Goal: Communication & Community: Answer question/provide support

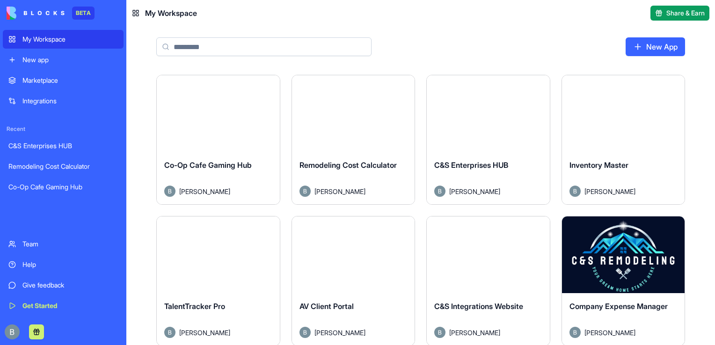
click at [226, 114] on button "Launch" at bounding box center [218, 113] width 70 height 19
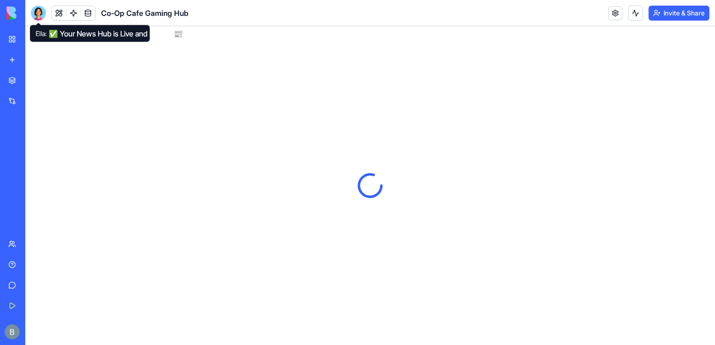
click at [39, 12] on div at bounding box center [38, 13] width 15 height 15
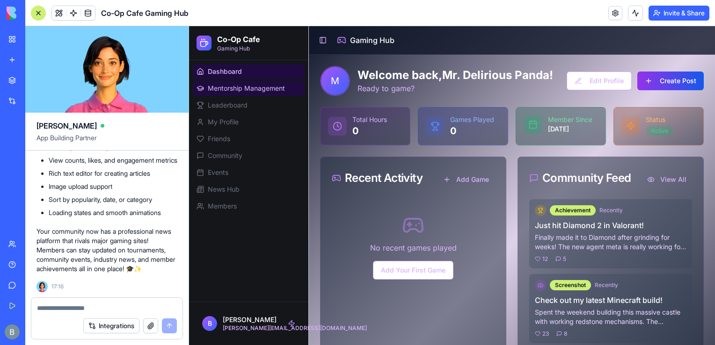
click at [232, 88] on span "Mentorship Management" at bounding box center [246, 88] width 77 height 9
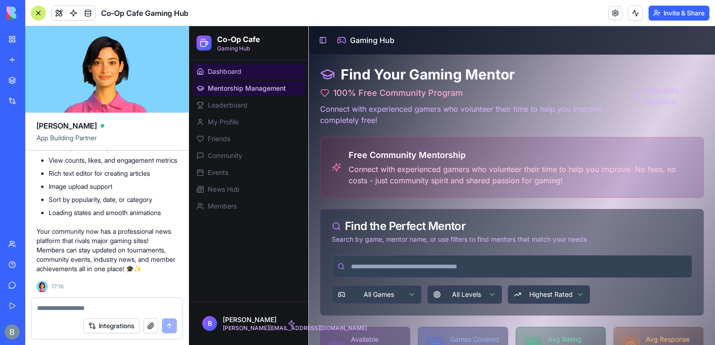
click at [228, 64] on link "Dashboard" at bounding box center [249, 71] width 112 height 15
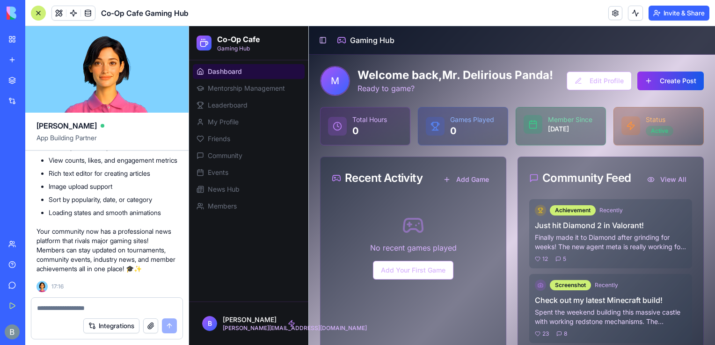
click at [123, 308] on textarea at bounding box center [107, 308] width 140 height 9
click at [97, 304] on textarea at bounding box center [107, 308] width 140 height 9
click at [58, 14] on button at bounding box center [59, 13] width 14 height 14
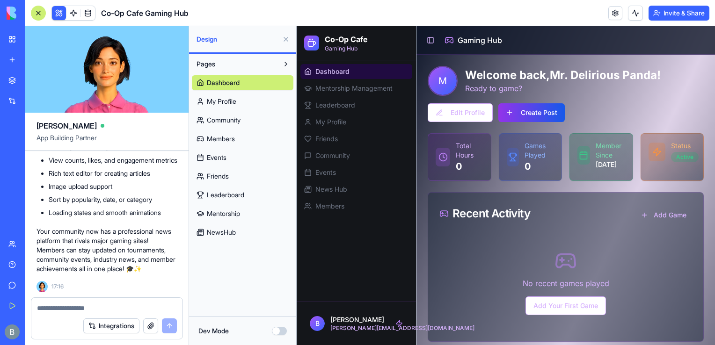
click at [130, 306] on textarea at bounding box center [107, 308] width 140 height 9
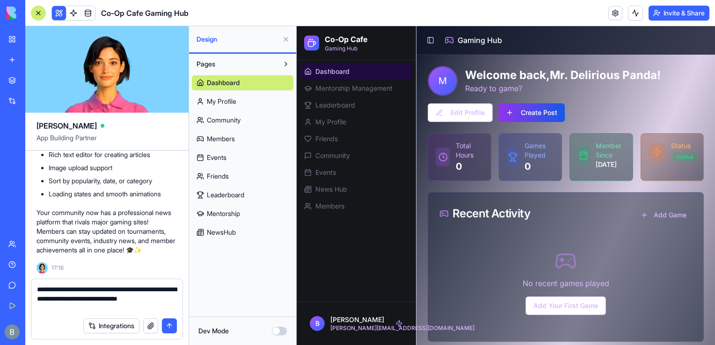
type textarea "**********"
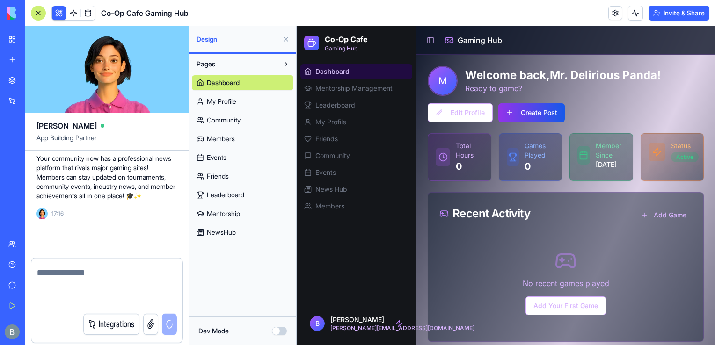
scroll to position [9622, 0]
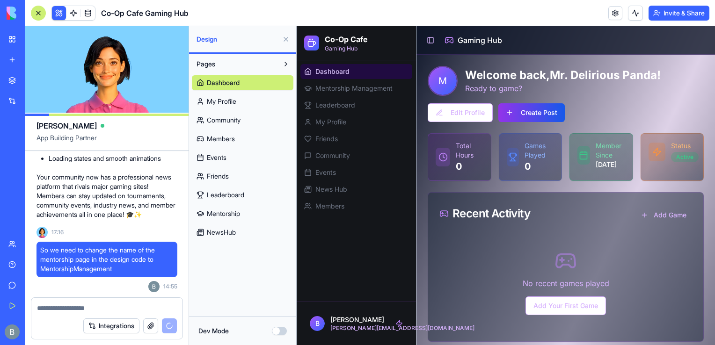
click at [480, 259] on div "No recent games played Add Your First Game" at bounding box center [565, 282] width 253 height 95
drag, startPoint x: 455, startPoint y: 212, endPoint x: 541, endPoint y: 221, distance: 86.5
click at [541, 221] on div "Recent Activity Add Game" at bounding box center [565, 214] width 275 height 42
click at [546, 227] on div "Recent Activity Add Game" at bounding box center [565, 214] width 275 height 42
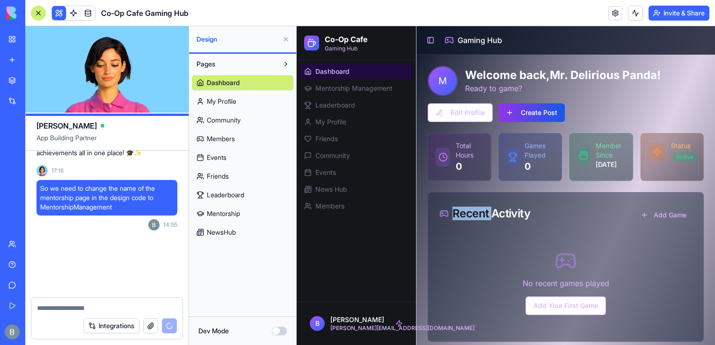
scroll to position [9693, 0]
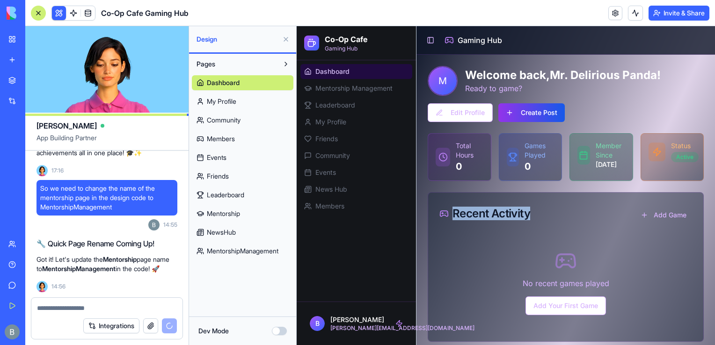
drag, startPoint x: 458, startPoint y: 220, endPoint x: 573, endPoint y: 224, distance: 115.2
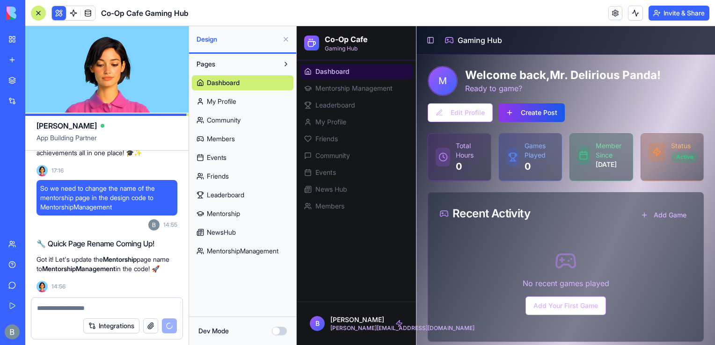
click at [493, 250] on div "No recent games played Add Your First Game" at bounding box center [565, 282] width 253 height 95
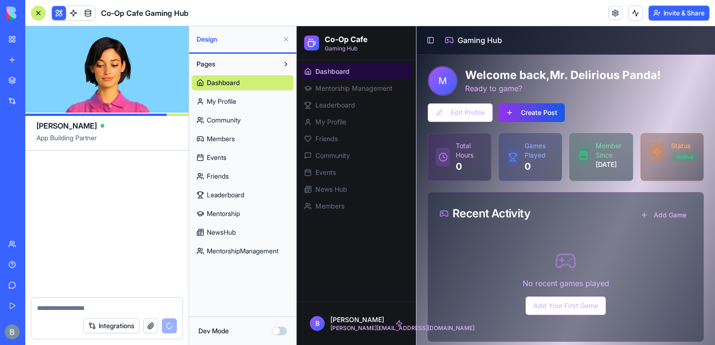
scroll to position [9935, 0]
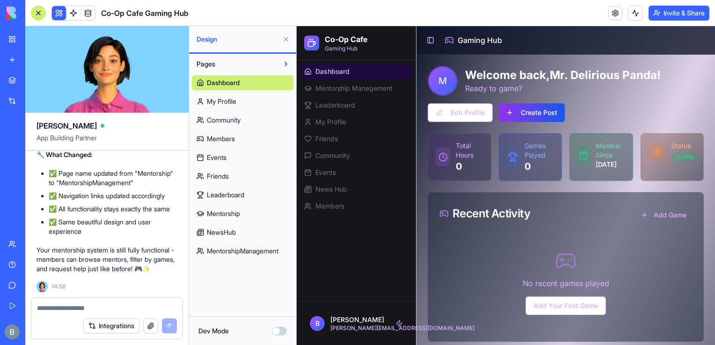
click at [225, 244] on link "MentorshipManagement" at bounding box center [243, 251] width 102 height 15
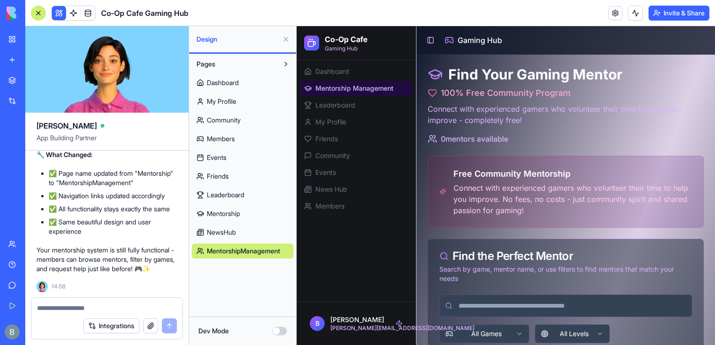
click at [230, 211] on span "Mentorship" at bounding box center [223, 213] width 33 height 9
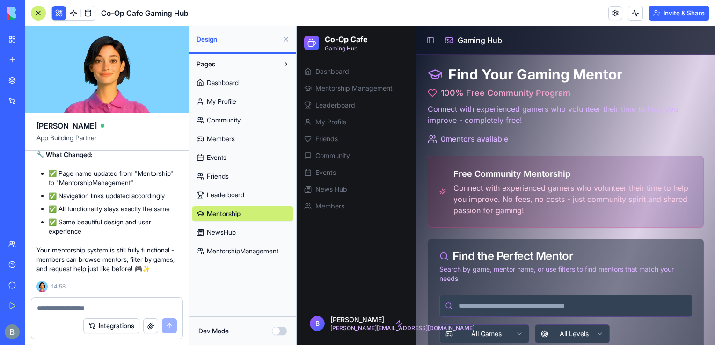
click at [230, 197] on span "Leaderboard" at bounding box center [225, 194] width 37 height 9
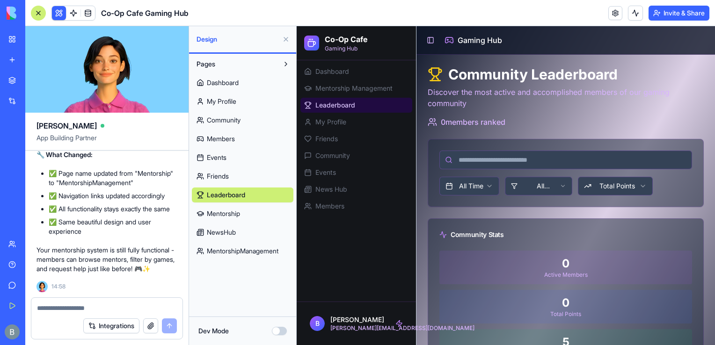
click at [232, 208] on link "Mentorship" at bounding box center [243, 213] width 102 height 15
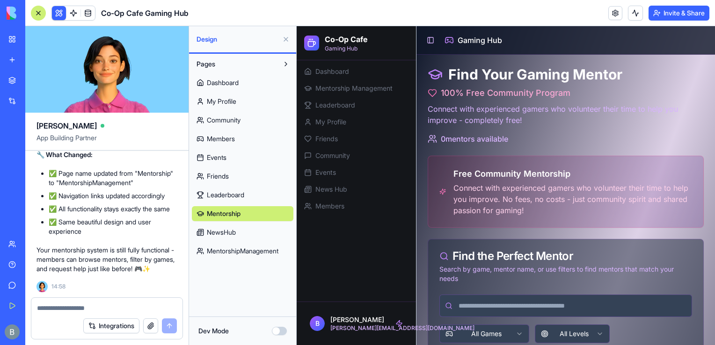
click at [230, 191] on span "Leaderboard" at bounding box center [225, 194] width 37 height 9
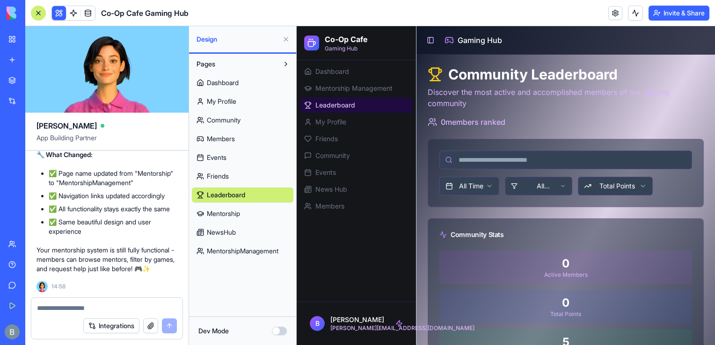
click at [230, 200] on link "Leaderboard" at bounding box center [243, 195] width 102 height 15
click at [234, 207] on link "Mentorship" at bounding box center [243, 213] width 102 height 15
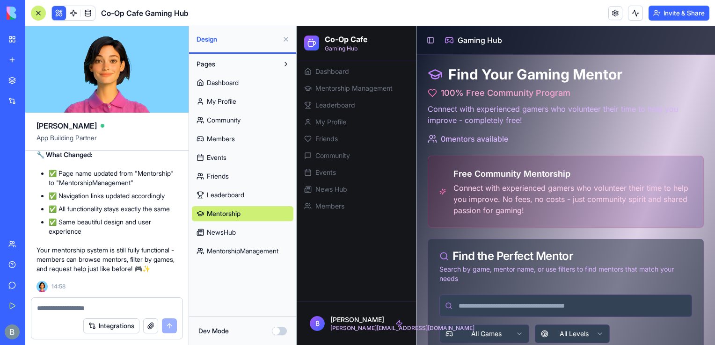
click at [234, 197] on span "Leaderboard" at bounding box center [225, 194] width 37 height 9
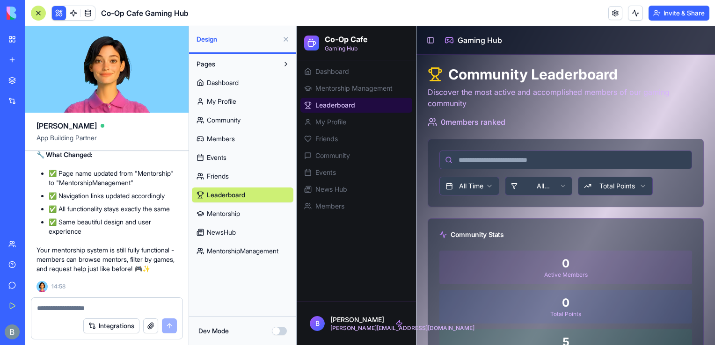
click at [235, 204] on div "Dashboard My Profile Community Members Events Friends Leaderboard Mentorship Ne…" at bounding box center [243, 165] width 102 height 187
click at [239, 211] on span "Mentorship" at bounding box center [223, 213] width 33 height 9
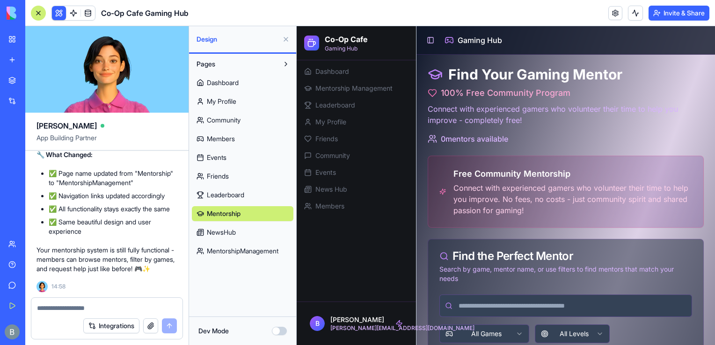
click at [121, 311] on textarea at bounding box center [107, 308] width 140 height 9
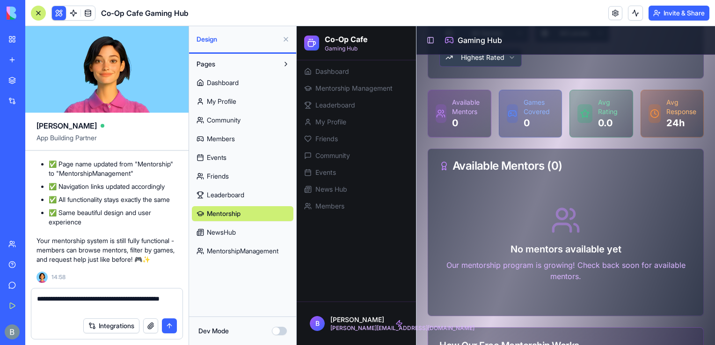
scroll to position [300, 0]
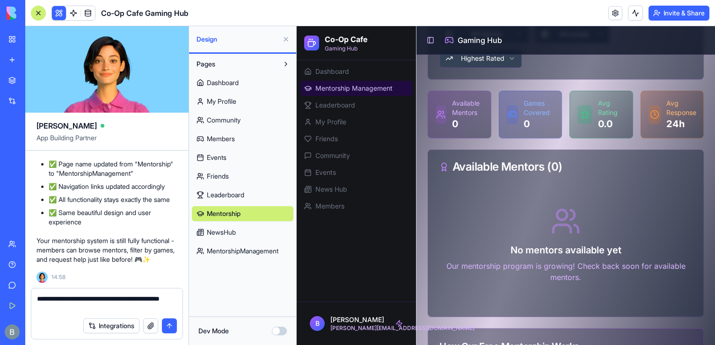
click at [367, 94] on link "Mentorship Management" at bounding box center [356, 88] width 112 height 15
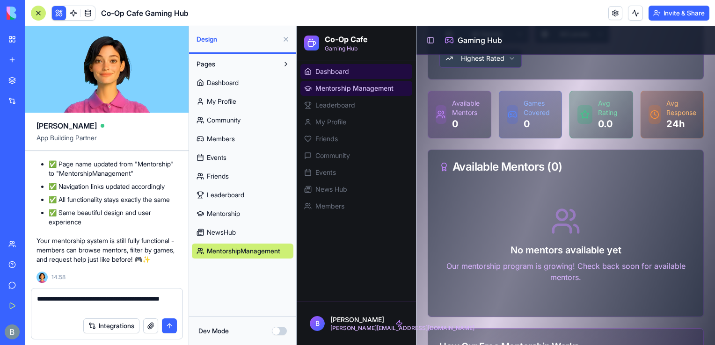
click at [362, 71] on link "Dashboard" at bounding box center [356, 71] width 112 height 15
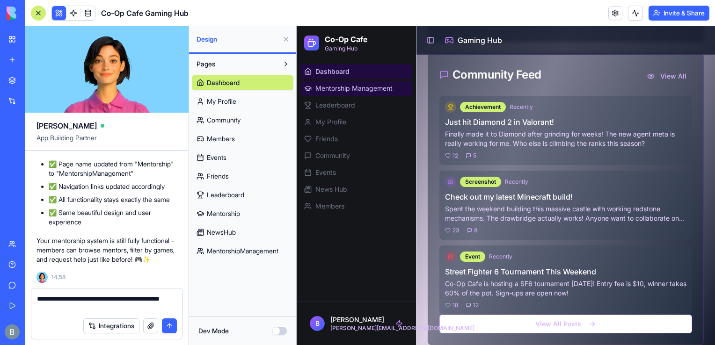
click at [365, 84] on span "Mentorship Management" at bounding box center [353, 88] width 77 height 9
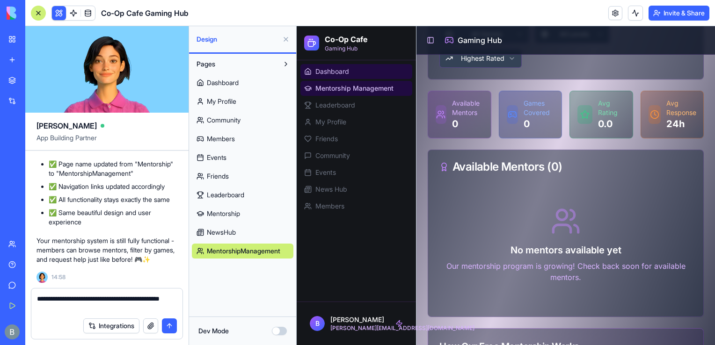
click at [360, 78] on link "Dashboard" at bounding box center [356, 71] width 112 height 15
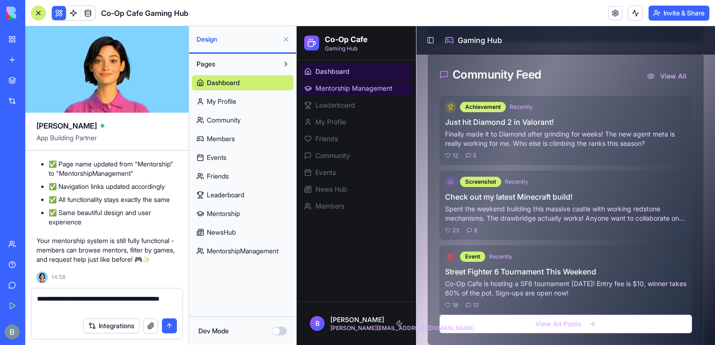
click at [362, 85] on span "Mentorship Management" at bounding box center [353, 88] width 77 height 9
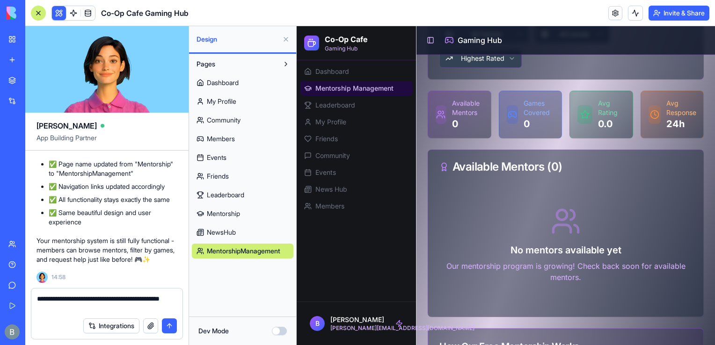
click at [145, 310] on textarea "**********" at bounding box center [107, 303] width 140 height 19
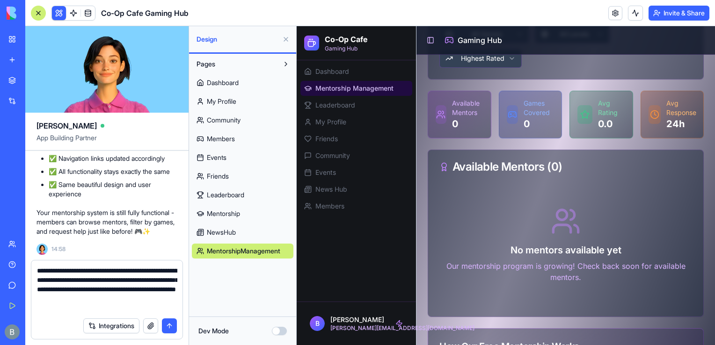
type textarea "**********"
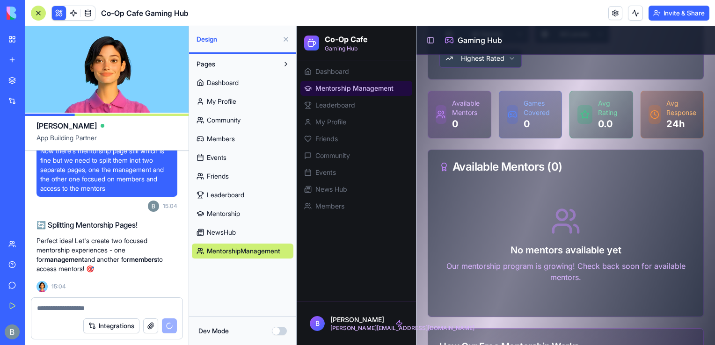
scroll to position [10131, 0]
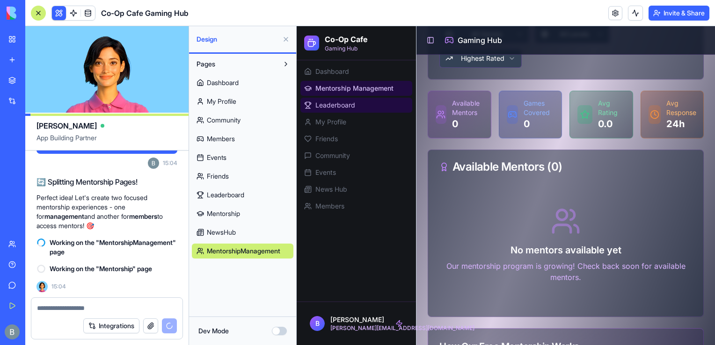
click at [356, 99] on link "Leaderboard" at bounding box center [356, 105] width 112 height 15
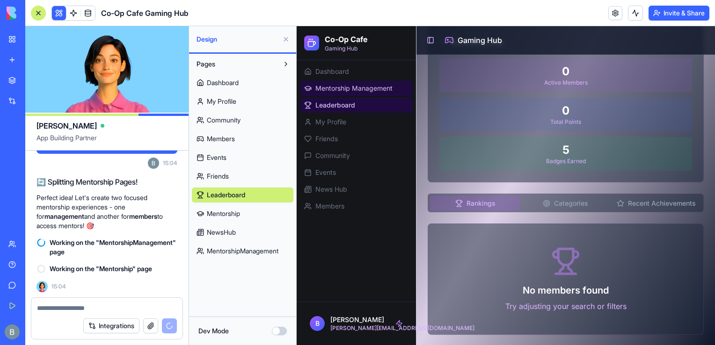
click at [351, 91] on span "Mentorship Management" at bounding box center [353, 88] width 77 height 9
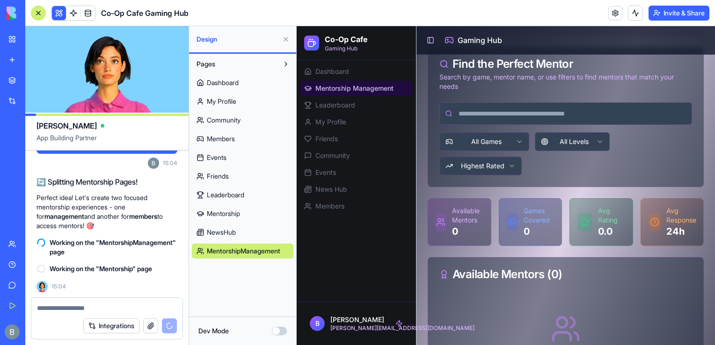
click at [287, 39] on button at bounding box center [285, 39] width 15 height 15
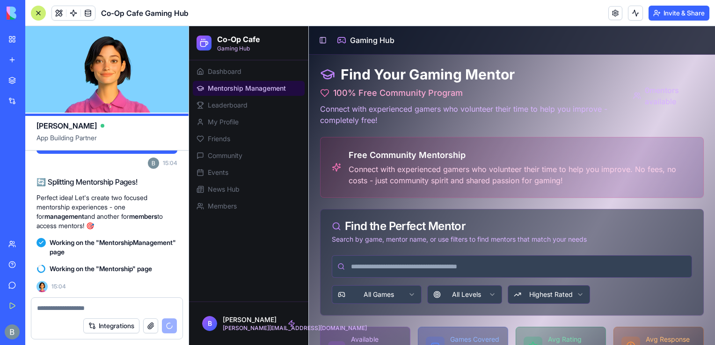
click at [340, 83] on div "Find Your Gaming Mentor 100% Free Community Program Connect with experienced ga…" at bounding box center [473, 96] width 306 height 60
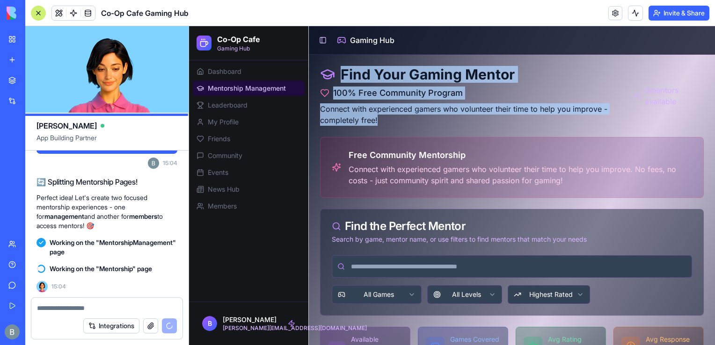
drag, startPoint x: 335, startPoint y: 68, endPoint x: 440, endPoint y: 121, distance: 116.8
click at [440, 121] on div "Find Your Gaming Mentor 100% Free Community Program Connect with experienced ga…" at bounding box center [473, 96] width 306 height 60
click at [440, 121] on p "Connect with experienced gamers who volunteer their time to help you improve - …" at bounding box center [473, 114] width 306 height 22
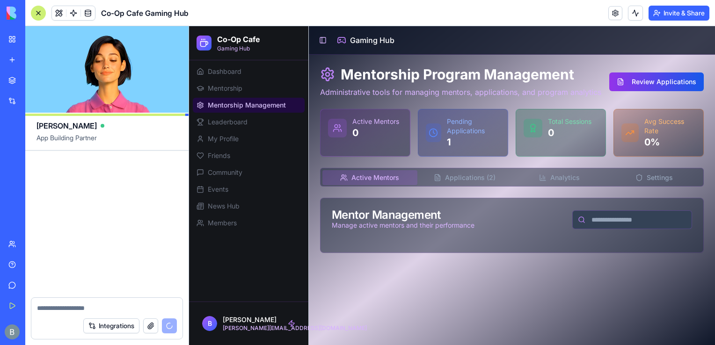
scroll to position [10663, 0]
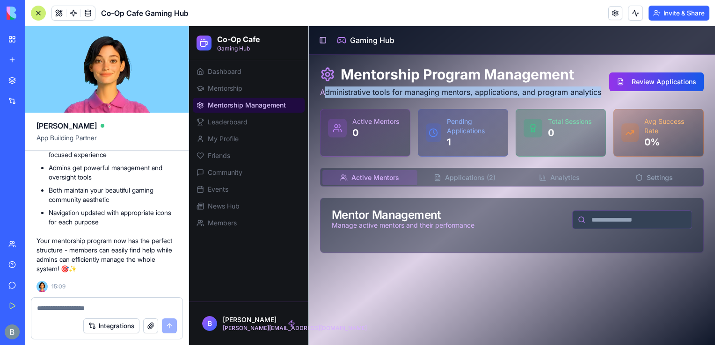
drag, startPoint x: 322, startPoint y: 95, endPoint x: 603, endPoint y: 87, distance: 280.8
click at [603, 87] on div "Mentorship Program Management Administrative tools for managing mentors, applic…" at bounding box center [512, 82] width 384 height 32
drag, startPoint x: 603, startPoint y: 87, endPoint x: 320, endPoint y: 94, distance: 282.7
click at [320, 94] on div "Mentorship Program Management Administrative tools for managing mentors, applic…" at bounding box center [512, 82] width 384 height 32
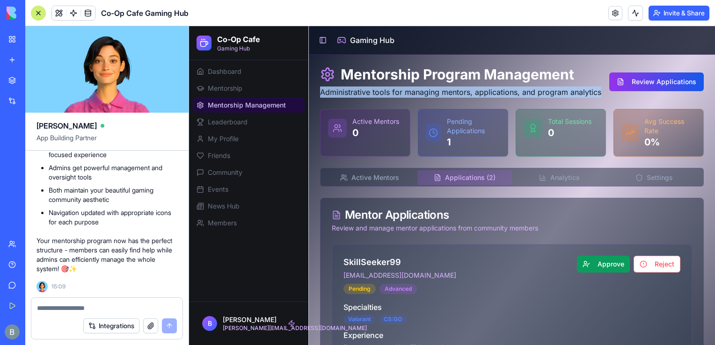
click at [472, 169] on div "Mentorship Program Management Administrative tools for managing mentors, applic…" at bounding box center [512, 299] width 384 height 467
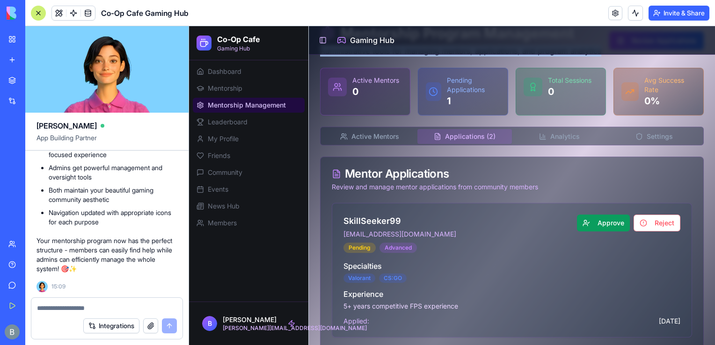
scroll to position [45, 0]
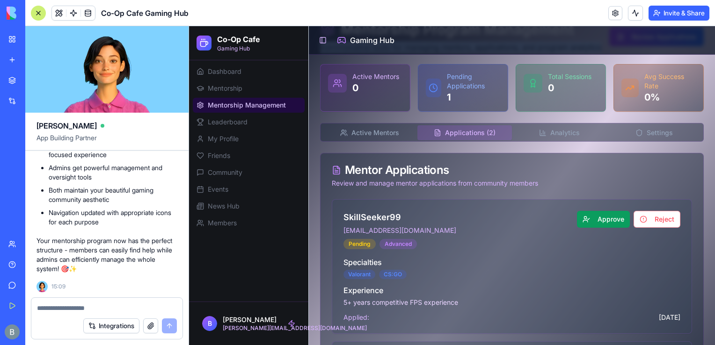
click at [563, 140] on button "Analytics" at bounding box center [559, 132] width 95 height 15
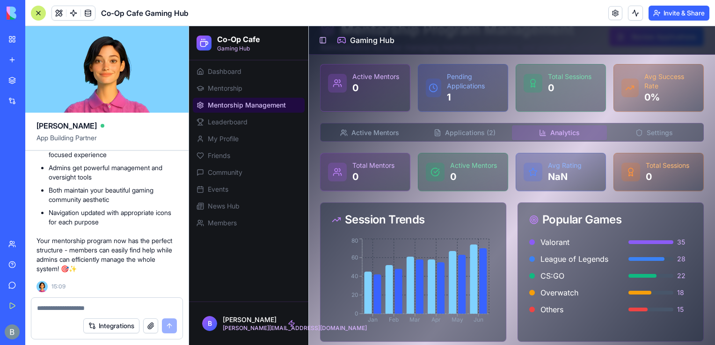
click at [646, 142] on div "Active Mentors Applications ( 2 ) Analytics Settings" at bounding box center [512, 132] width 384 height 19
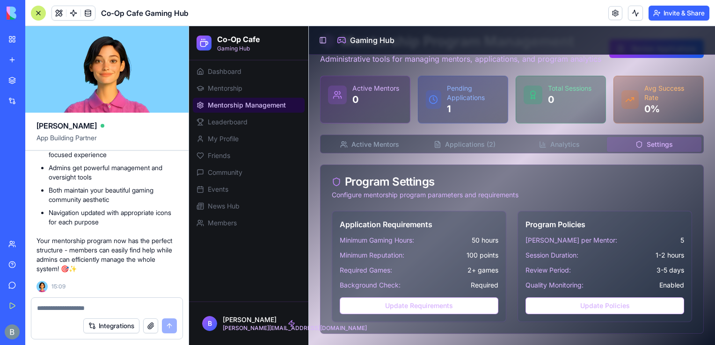
click at [643, 143] on button "Settings" at bounding box center [654, 144] width 95 height 15
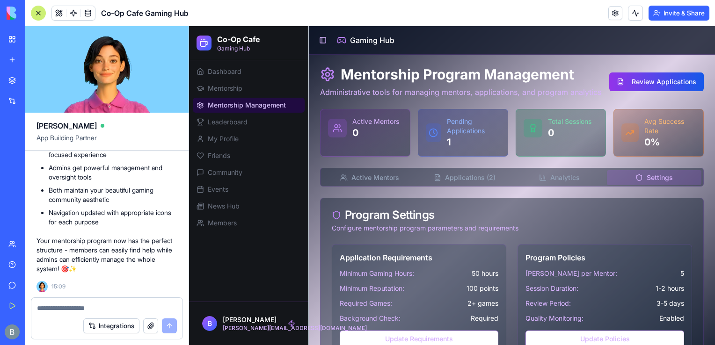
click at [372, 147] on div "Mentorship Program Management Administrative tools for managing mentors, applic…" at bounding box center [512, 216] width 384 height 301
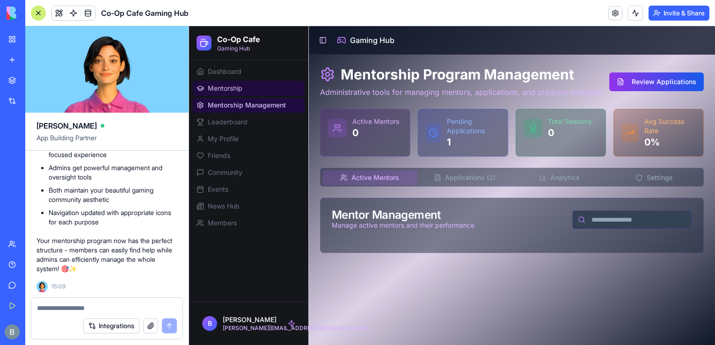
click at [251, 87] on link "Mentorship" at bounding box center [249, 88] width 112 height 15
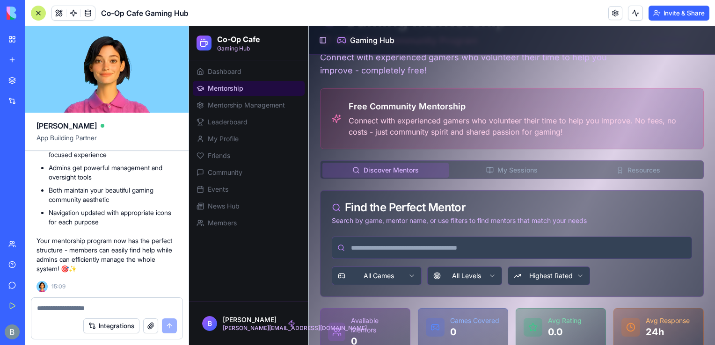
scroll to position [49, 0]
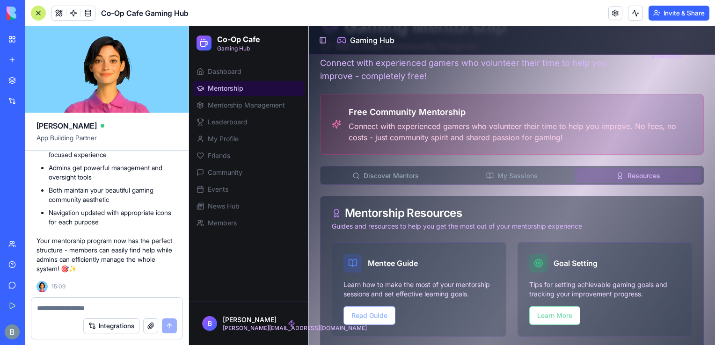
click at [629, 176] on button "Resources" at bounding box center [638, 175] width 126 height 15
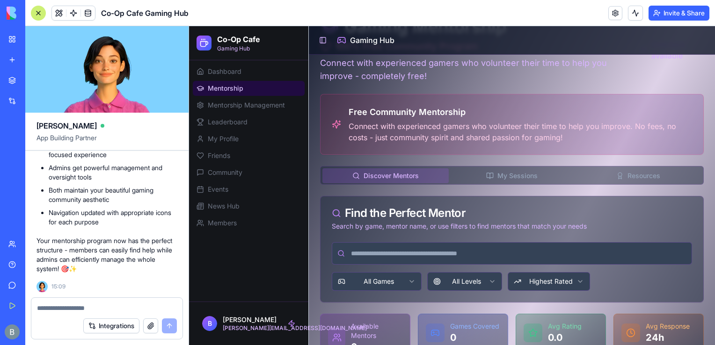
click at [382, 173] on button "Discover Mentors" at bounding box center [385, 175] width 126 height 15
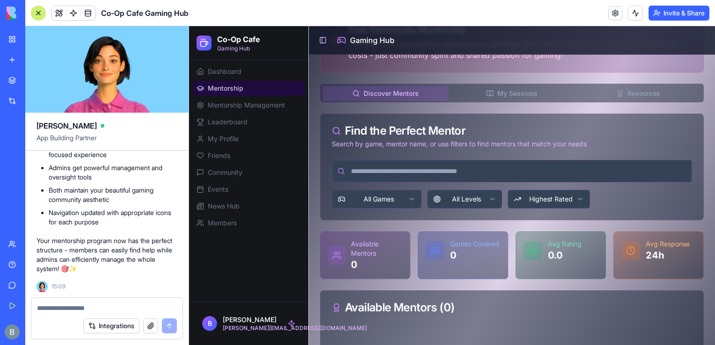
scroll to position [129, 0]
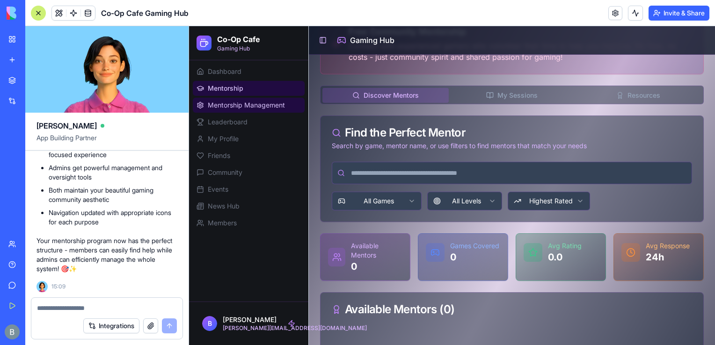
click at [226, 102] on span "Mentorship Management" at bounding box center [246, 105] width 77 height 9
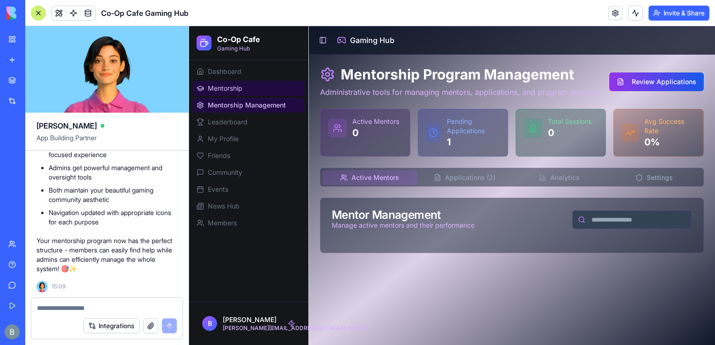
click at [226, 95] on link "Mentorship" at bounding box center [249, 88] width 112 height 15
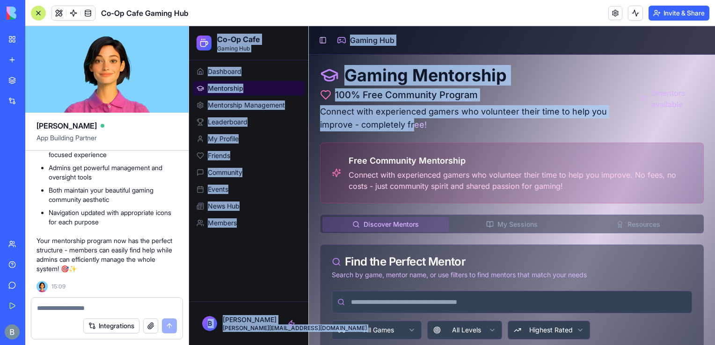
click at [414, 126] on p "Connect with experienced gamers who volunteer their time to help you improve - …" at bounding box center [476, 118] width 313 height 26
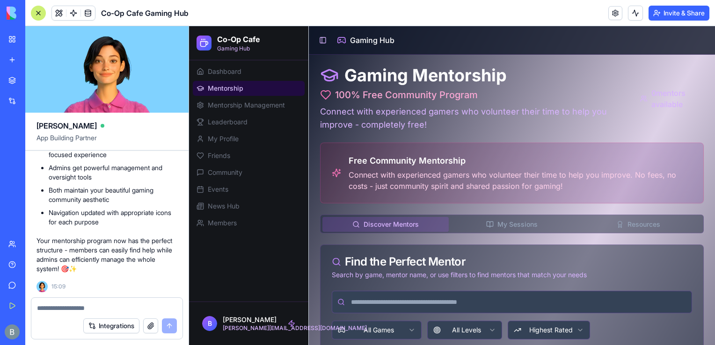
drag, startPoint x: 653, startPoint y: 66, endPoint x: 711, endPoint y: 119, distance: 78.8
click at [627, 99] on div "Gaming Mentorship 100% Free Community Program Connect with experienced gamers w…" at bounding box center [512, 99] width 384 height 66
drag, startPoint x: 623, startPoint y: 85, endPoint x: 696, endPoint y: 110, distance: 76.6
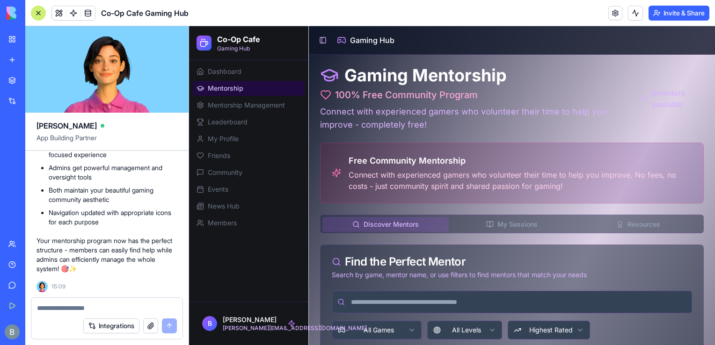
click at [696, 110] on div "Gaming Mentorship 100% Free Community Program Connect with experienced gamers w…" at bounding box center [512, 99] width 384 height 66
drag, startPoint x: 692, startPoint y: 109, endPoint x: 640, endPoint y: 94, distance: 54.2
click at [640, 94] on div "0 mentors available" at bounding box center [672, 98] width 64 height 22
copy span "0 mentors available"
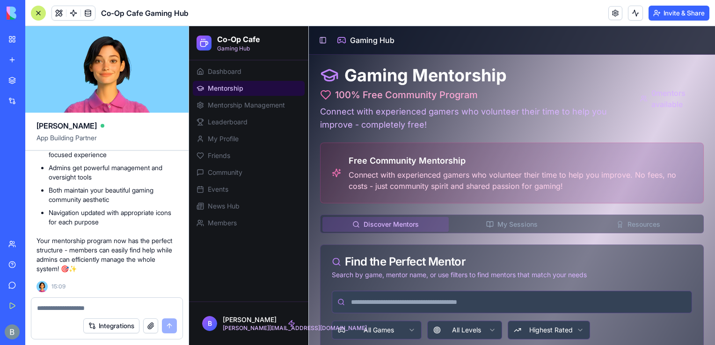
click at [116, 301] on div at bounding box center [106, 305] width 151 height 15
click at [111, 301] on div at bounding box center [106, 305] width 151 height 15
click at [77, 303] on div at bounding box center [106, 305] width 151 height 15
click at [57, 307] on textarea at bounding box center [107, 308] width 140 height 9
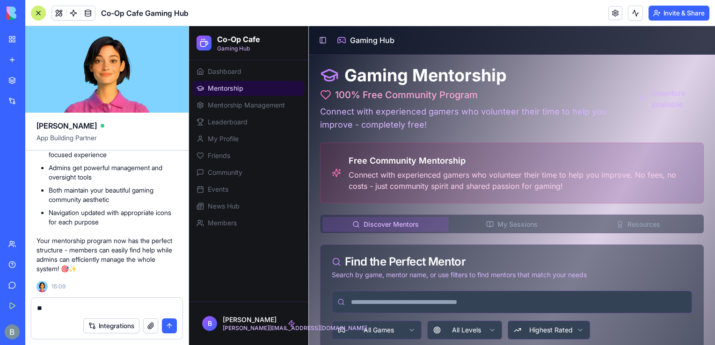
type textarea "*"
paste textarea "**********"
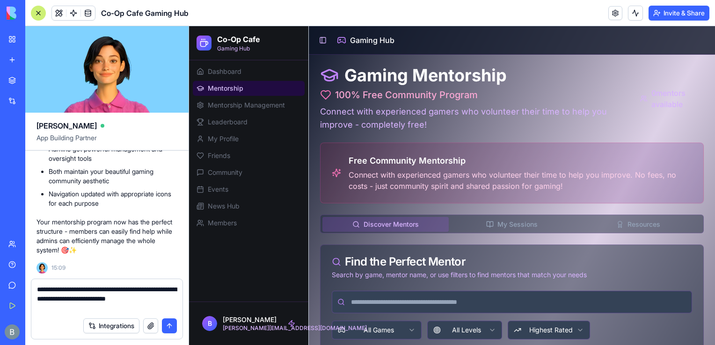
type textarea "**********"
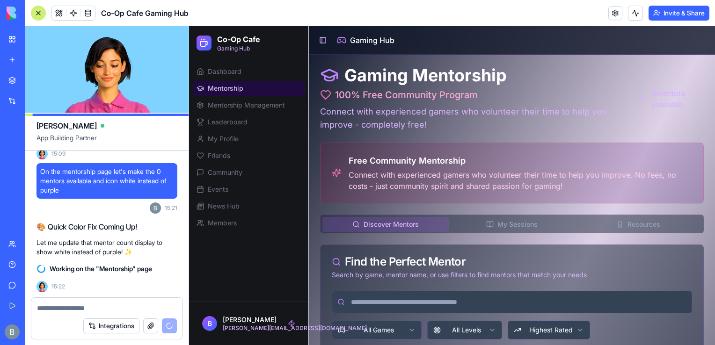
scroll to position [10812, 0]
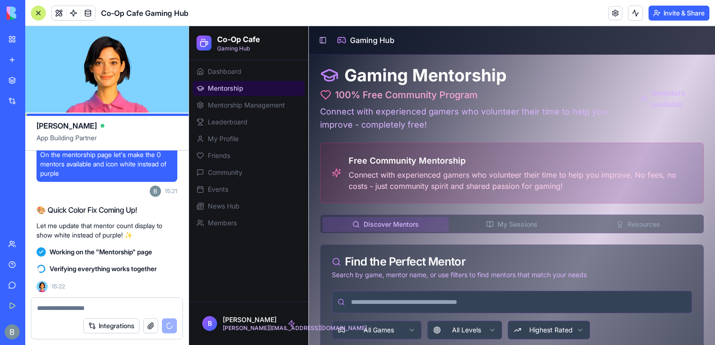
click at [541, 90] on div "100% Free Community Program" at bounding box center [476, 94] width 313 height 13
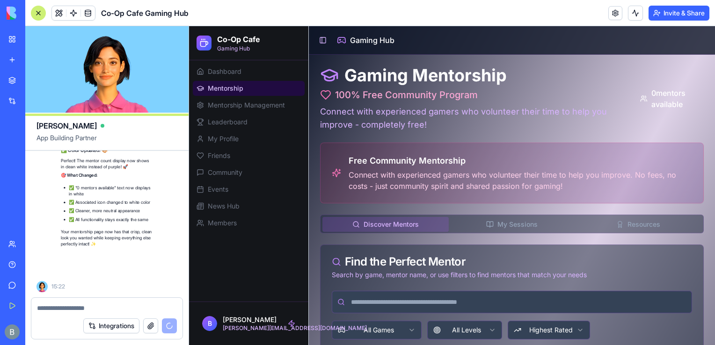
scroll to position [10992, 0]
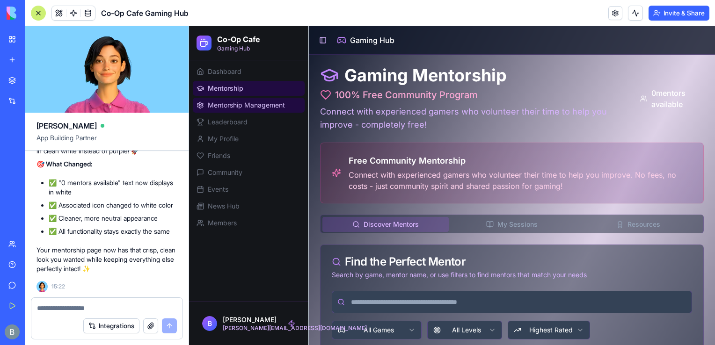
click at [275, 109] on span "Mentorship Management" at bounding box center [246, 105] width 77 height 9
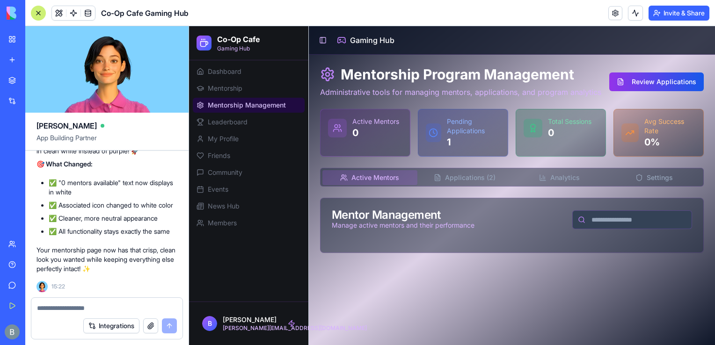
click at [473, 176] on div "Mentorship Program Management Administrative tools for managing mentors, applic…" at bounding box center [512, 159] width 384 height 187
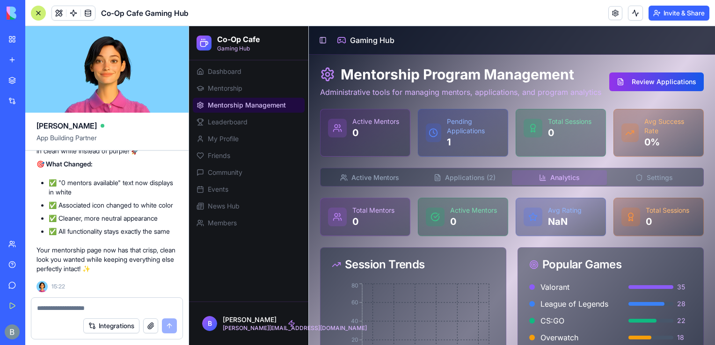
click at [555, 185] on button "Analytics" at bounding box center [559, 177] width 95 height 15
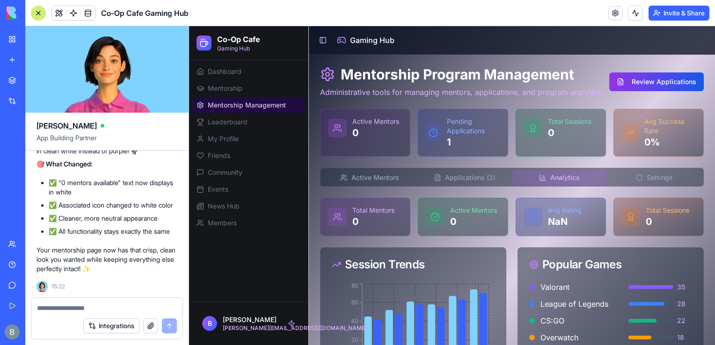
click at [491, 184] on button "Applications ( 2 )" at bounding box center [464, 177] width 95 height 15
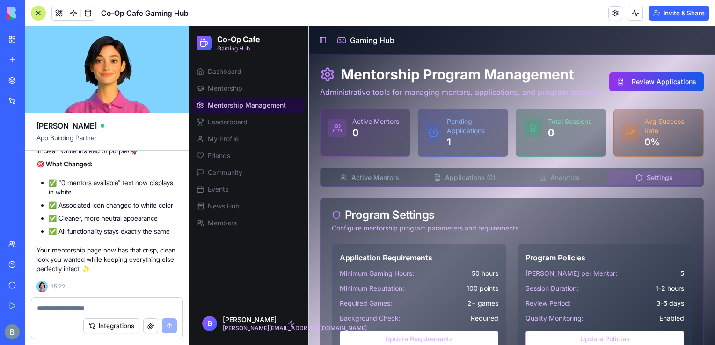
click at [645, 185] on button "Settings" at bounding box center [654, 177] width 95 height 15
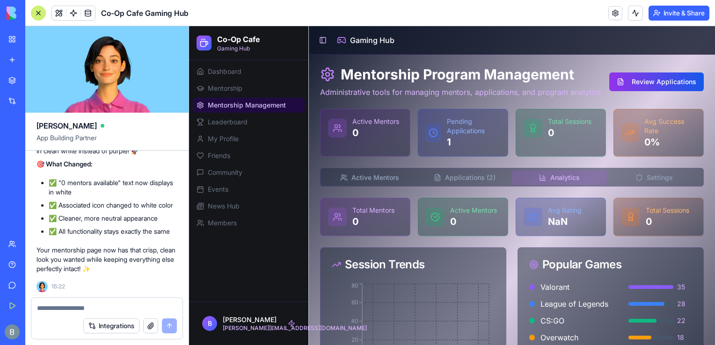
click at [543, 185] on button "Analytics" at bounding box center [559, 177] width 95 height 15
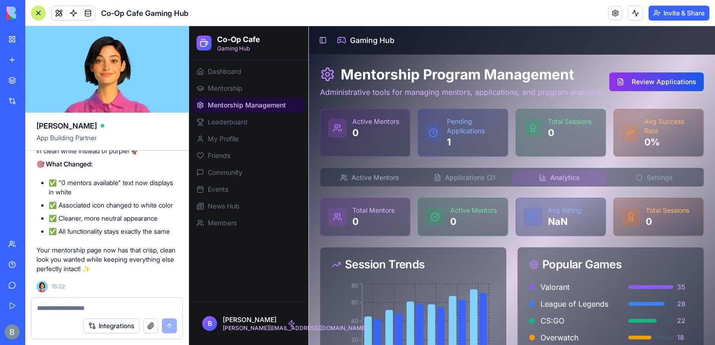
click at [646, 185] on button "Settings" at bounding box center [654, 177] width 95 height 15
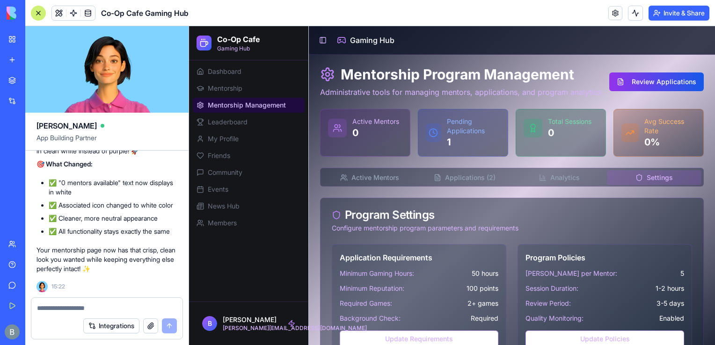
scroll to position [44, 0]
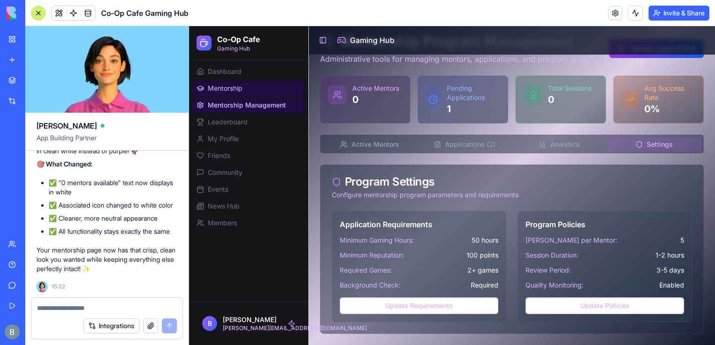
click at [258, 85] on link "Mentorship" at bounding box center [249, 88] width 112 height 15
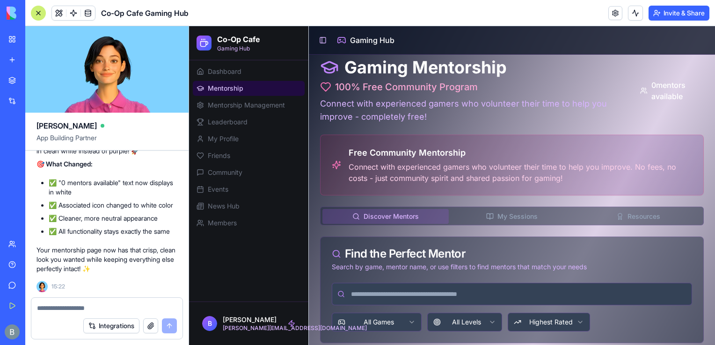
scroll to position [7, 0]
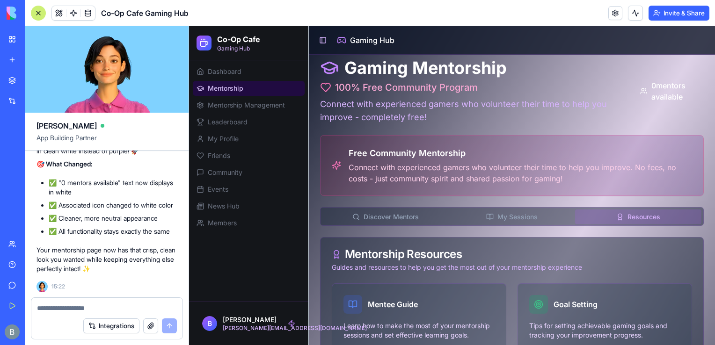
click at [624, 223] on button "Resources" at bounding box center [638, 217] width 126 height 15
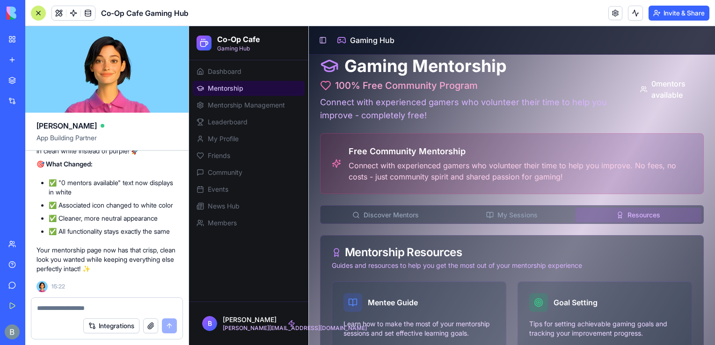
scroll to position [7, 0]
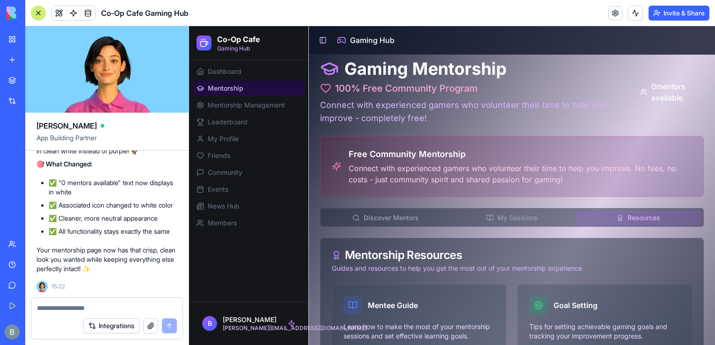
click at [488, 212] on button "My Sessions" at bounding box center [512, 218] width 126 height 15
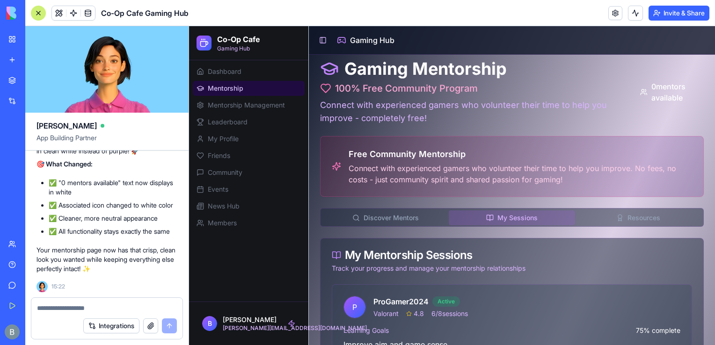
click at [454, 214] on button "My Sessions" at bounding box center [512, 218] width 126 height 15
click at [405, 212] on button "Discover Mentors" at bounding box center [385, 218] width 126 height 15
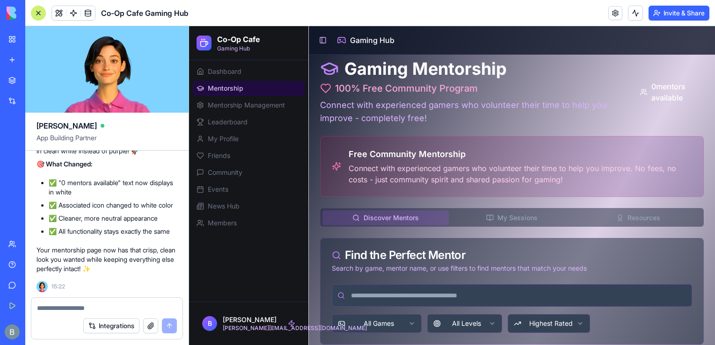
click at [118, 298] on form "Integrations" at bounding box center [107, 319] width 152 height 42
click at [94, 307] on textarea at bounding box center [107, 308] width 140 height 9
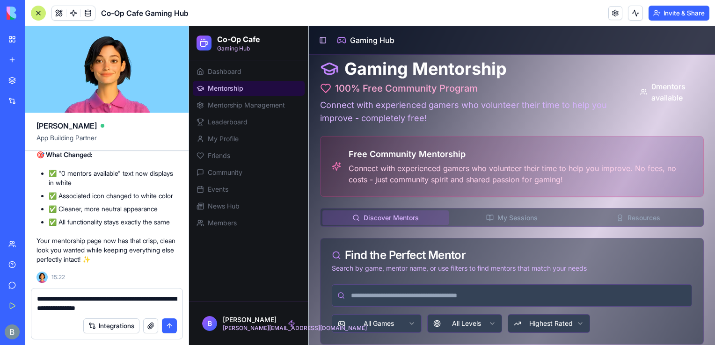
type textarea "**********"
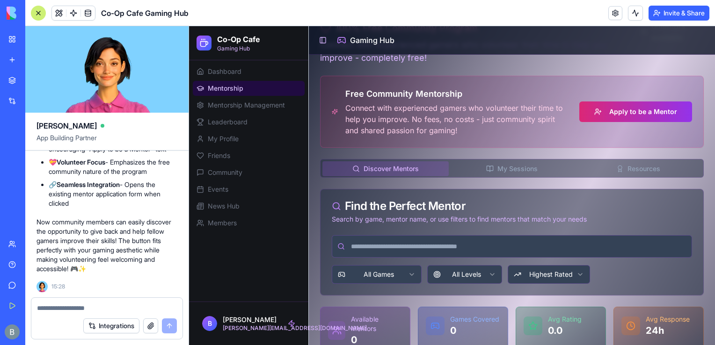
scroll to position [68, 0]
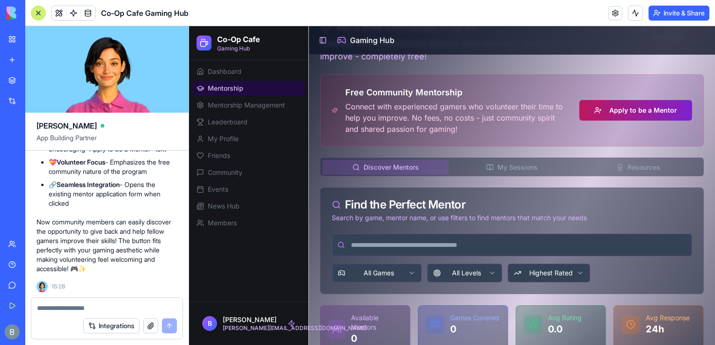
click at [632, 111] on button "Apply to be a Mentor" at bounding box center [635, 110] width 113 height 21
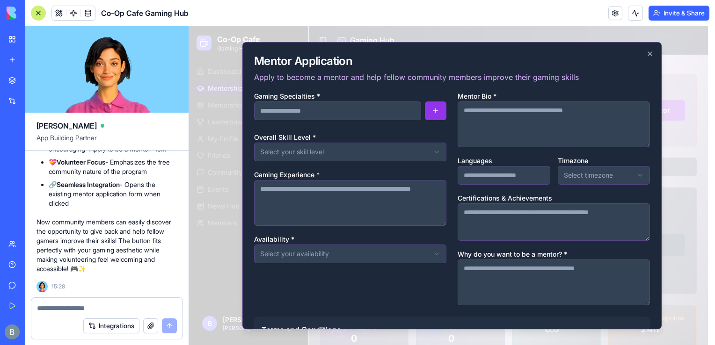
click at [661, 109] on div "**********" at bounding box center [451, 185] width 419 height 287
click at [666, 106] on div at bounding box center [452, 185] width 526 height 319
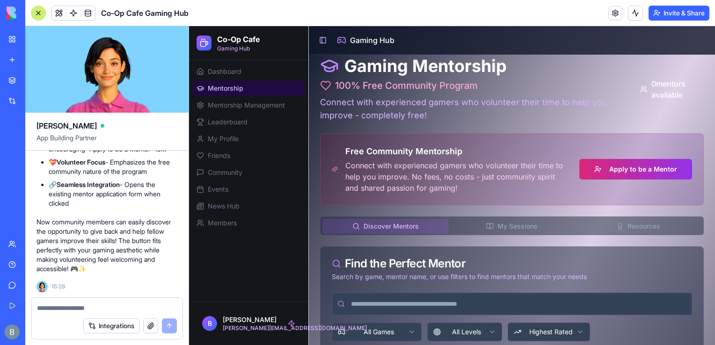
scroll to position [8, 0]
click at [219, 113] on ul "Dashboard Mentorship Mentorship Management Leaderboard My Profile Friends Commu…" at bounding box center [249, 147] width 112 height 167
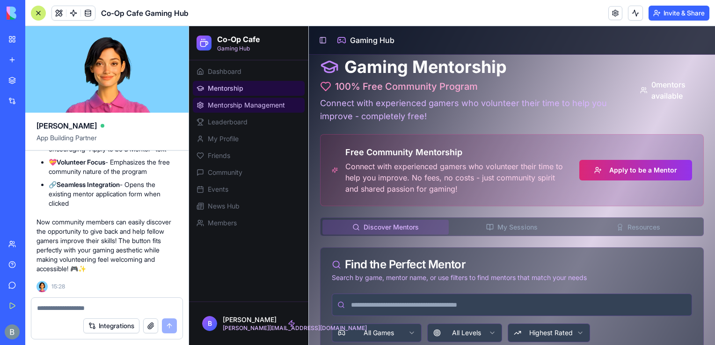
click at [220, 104] on span "Mentorship Management" at bounding box center [246, 105] width 77 height 9
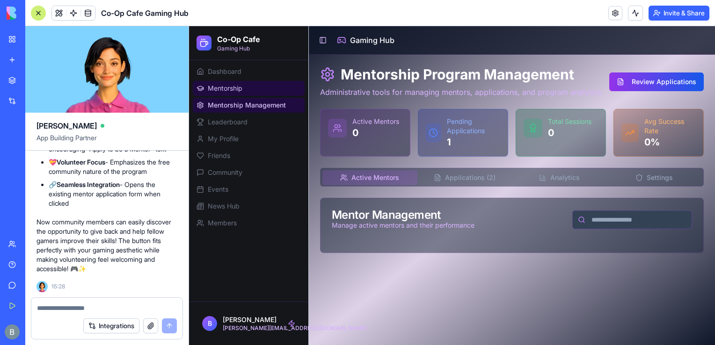
click at [228, 95] on link "Mentorship" at bounding box center [249, 88] width 112 height 15
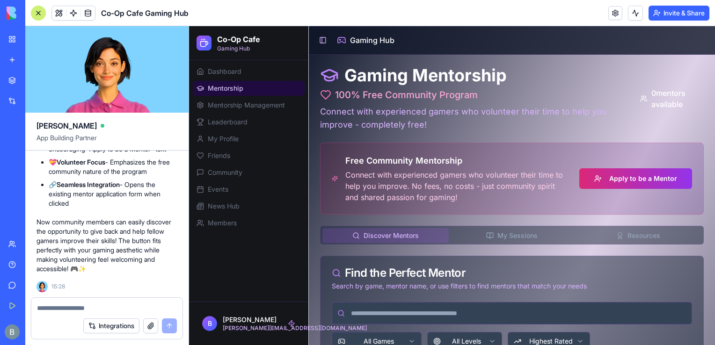
click at [235, 113] on ul "Dashboard Mentorship Mentorship Management Leaderboard My Profile Friends Commu…" at bounding box center [249, 147] width 112 height 167
click at [234, 106] on span "Mentorship Management" at bounding box center [246, 105] width 77 height 9
